Goal: Check status: Check status

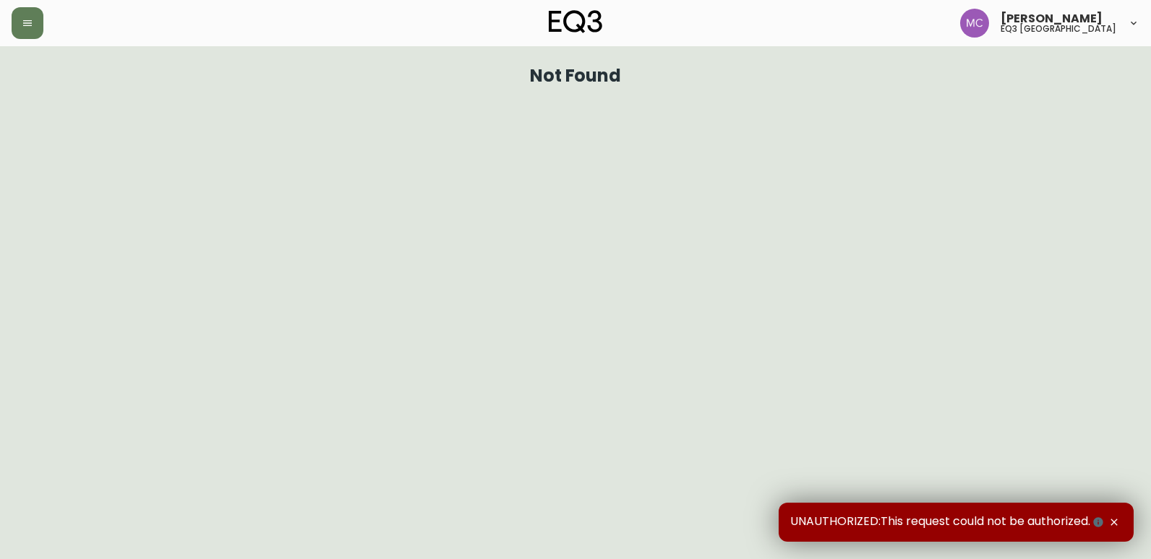
drag, startPoint x: 27, startPoint y: 24, endPoint x: 32, endPoint y: 43, distance: 19.3
click at [28, 24] on icon "button" at bounding box center [28, 23] width 12 height 12
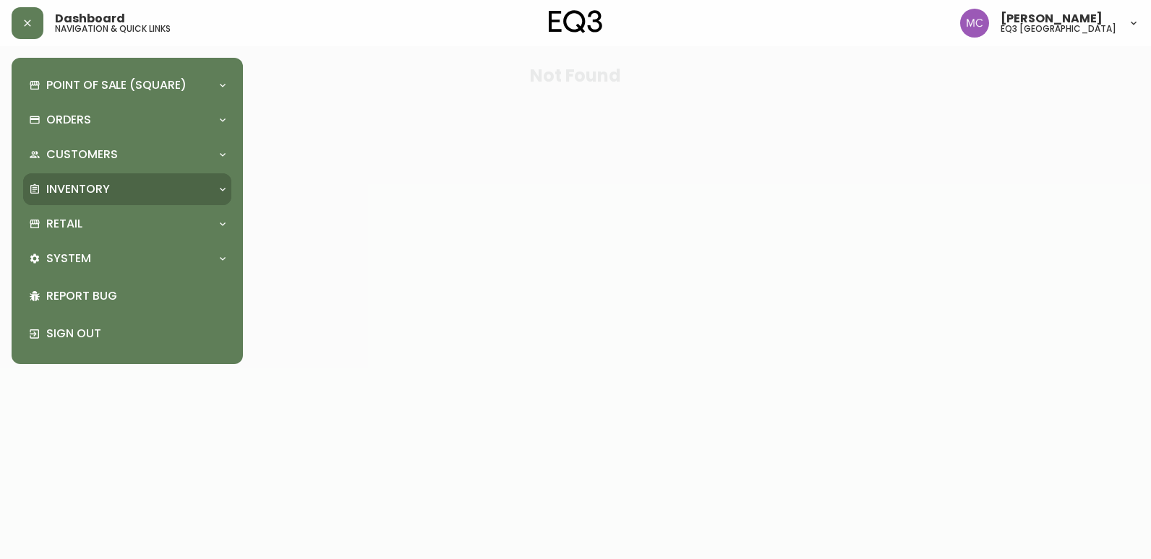
click at [40, 187] on icon at bounding box center [35, 190] width 12 height 12
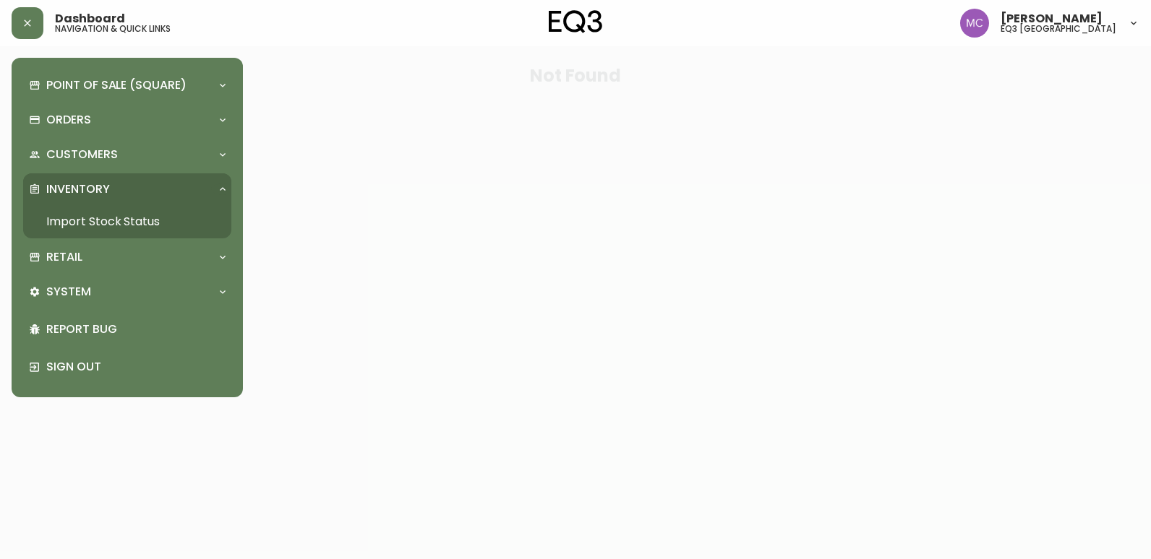
click at [56, 212] on link "Import Stock Status" at bounding box center [127, 221] width 208 height 33
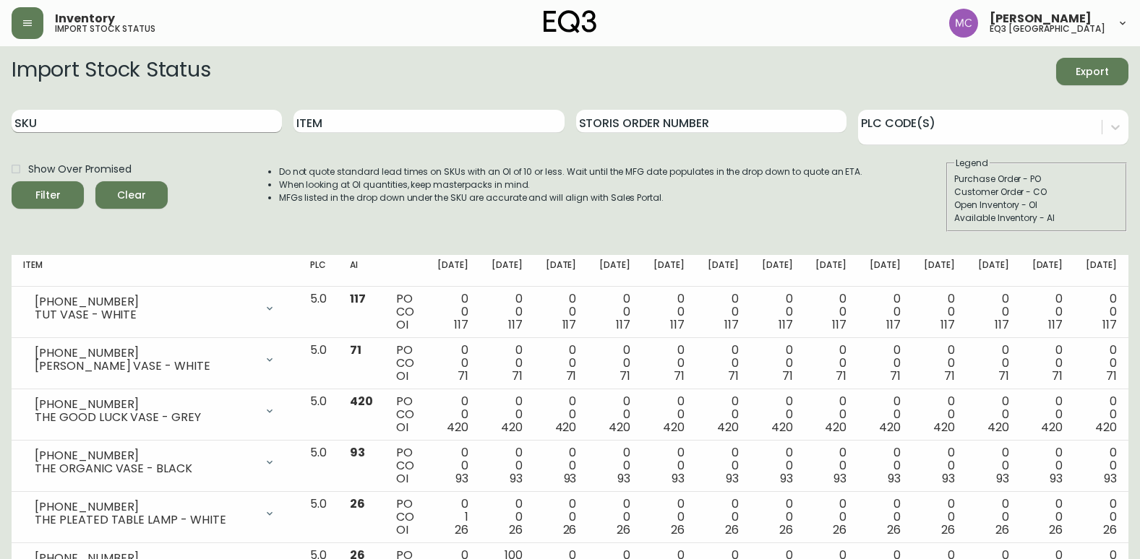
click at [207, 117] on input "SKU" at bounding box center [147, 121] width 270 height 23
paste input "3020-423-32-A"
type input "3020-423-32-A"
click at [12, 181] on button "Filter" at bounding box center [48, 194] width 72 height 27
